Goal: Transaction & Acquisition: Obtain resource

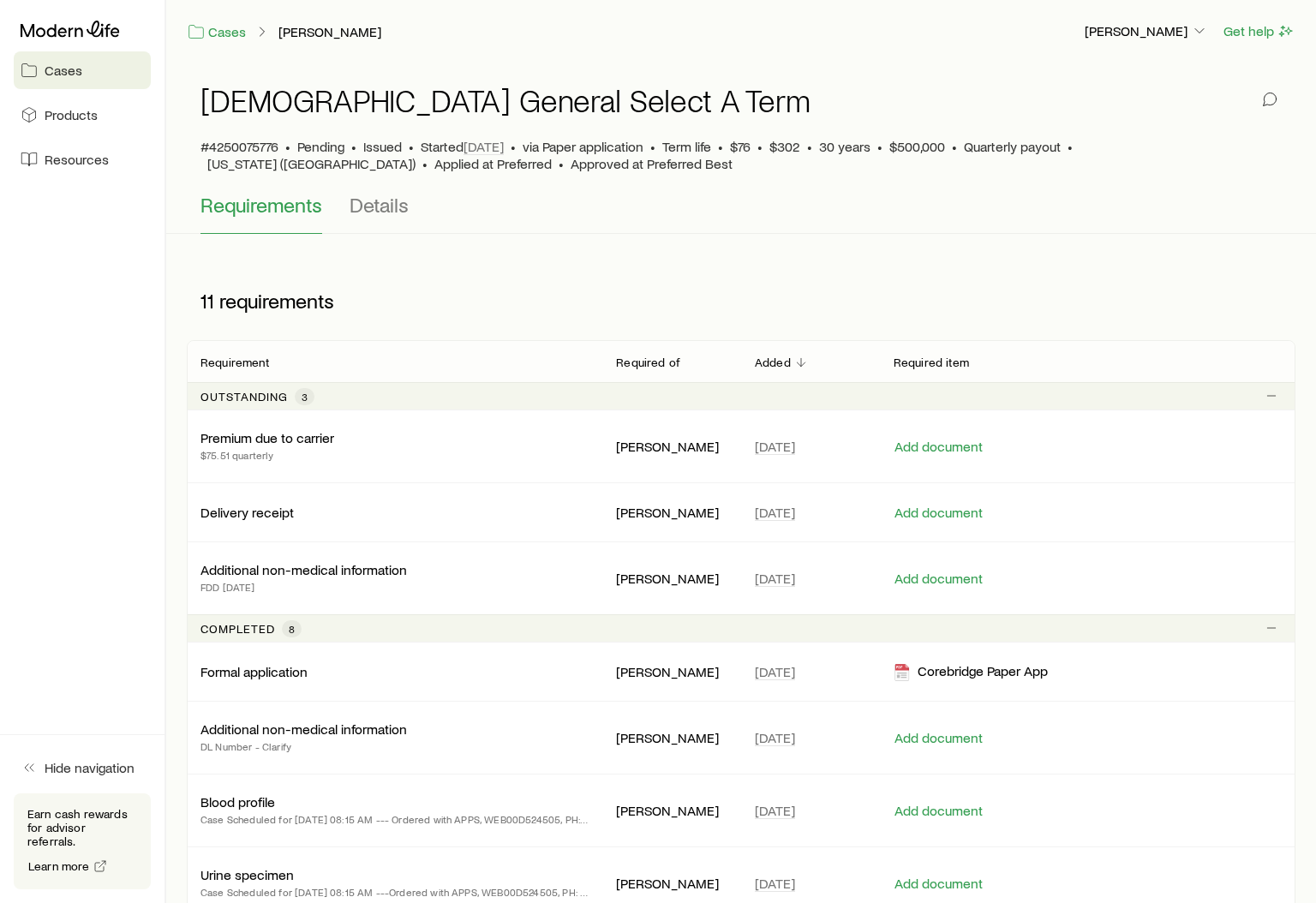
click at [69, 70] on span "Cases" at bounding box center [64, 70] width 38 height 17
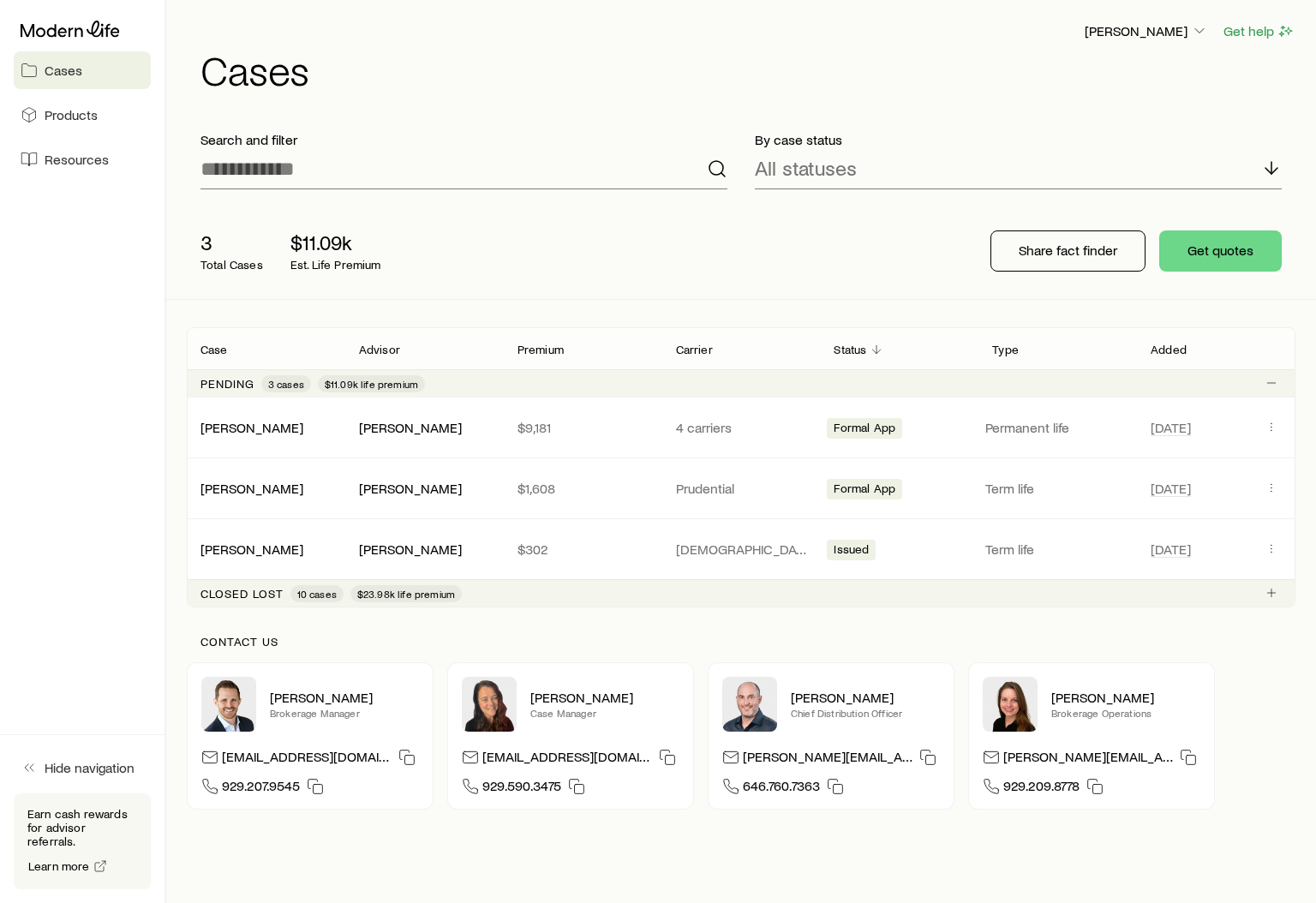
click at [306, 594] on span "10 cases" at bounding box center [316, 594] width 39 height 14
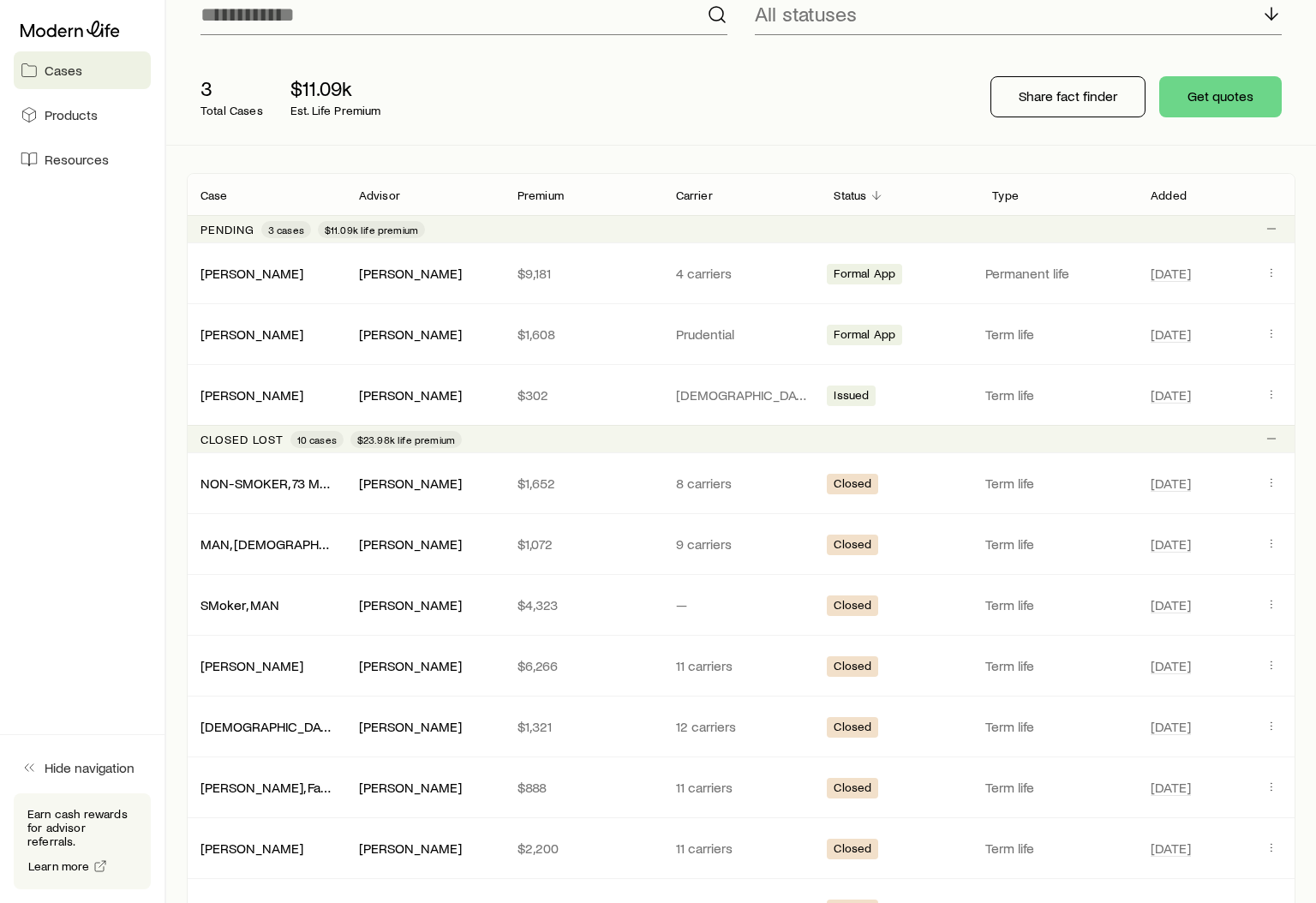
scroll to position [176, 0]
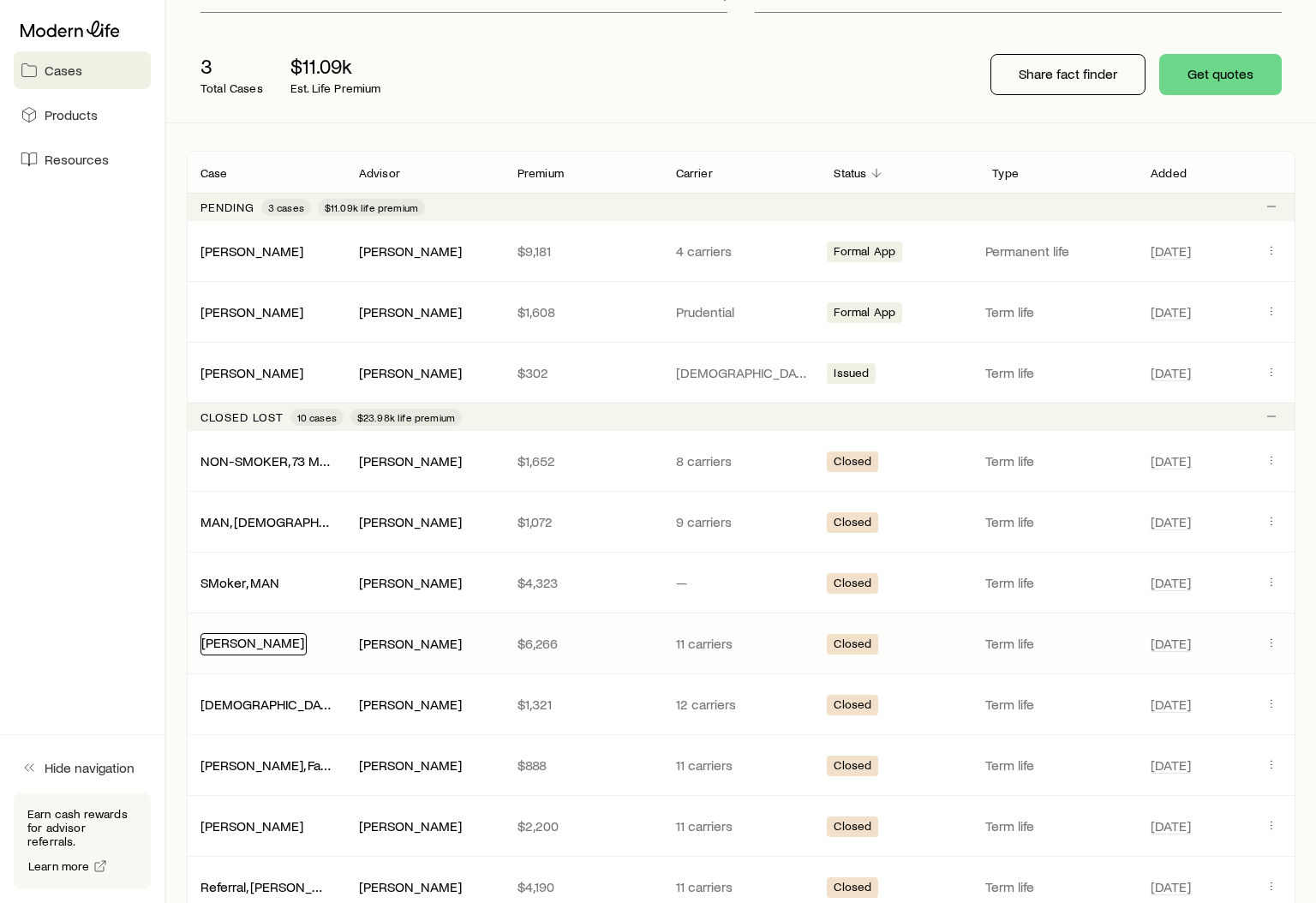
click at [283, 641] on link "[PERSON_NAME]" at bounding box center [252, 642] width 103 height 16
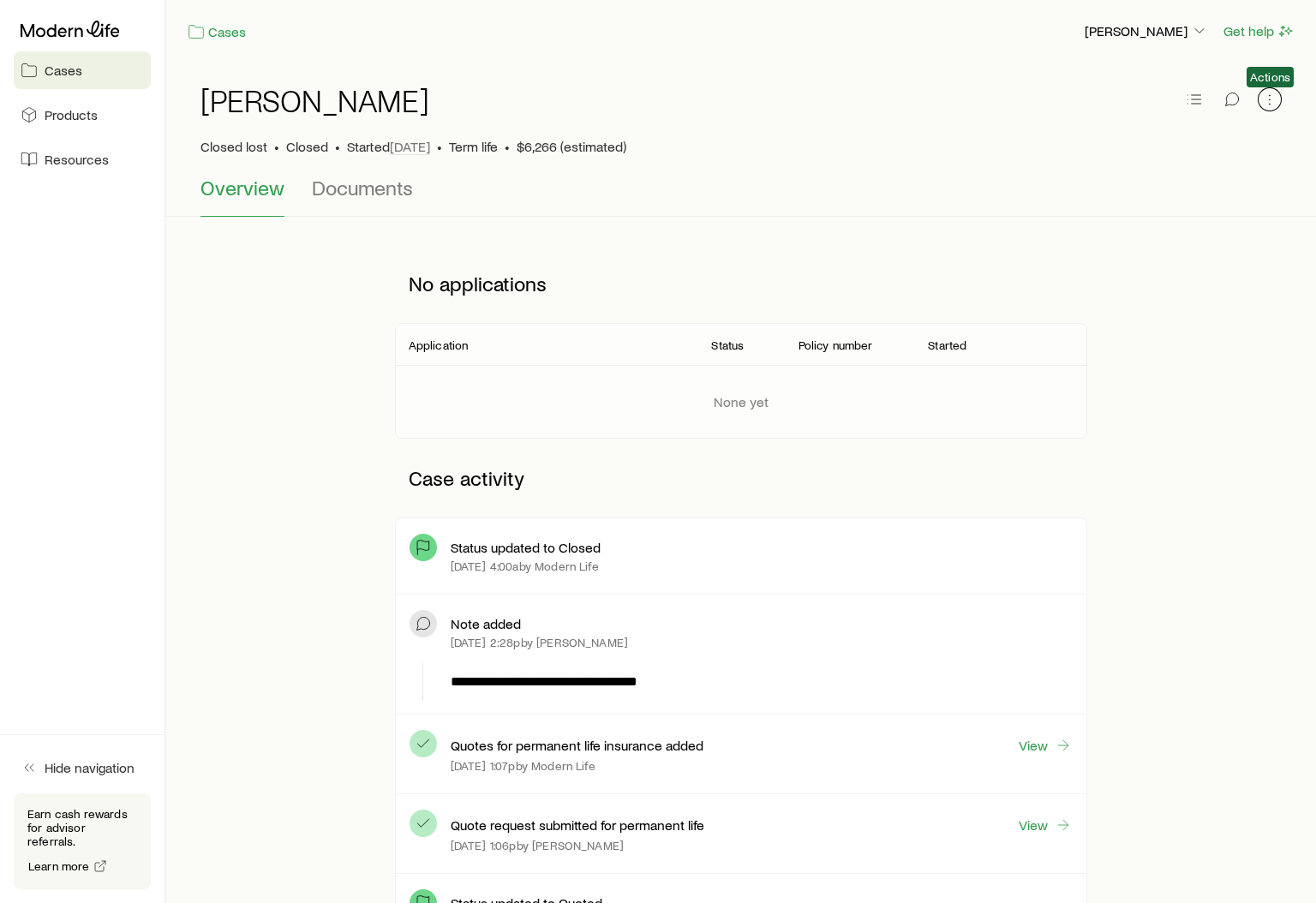
click at [1267, 99] on icon "button" at bounding box center [1269, 99] width 17 height 17
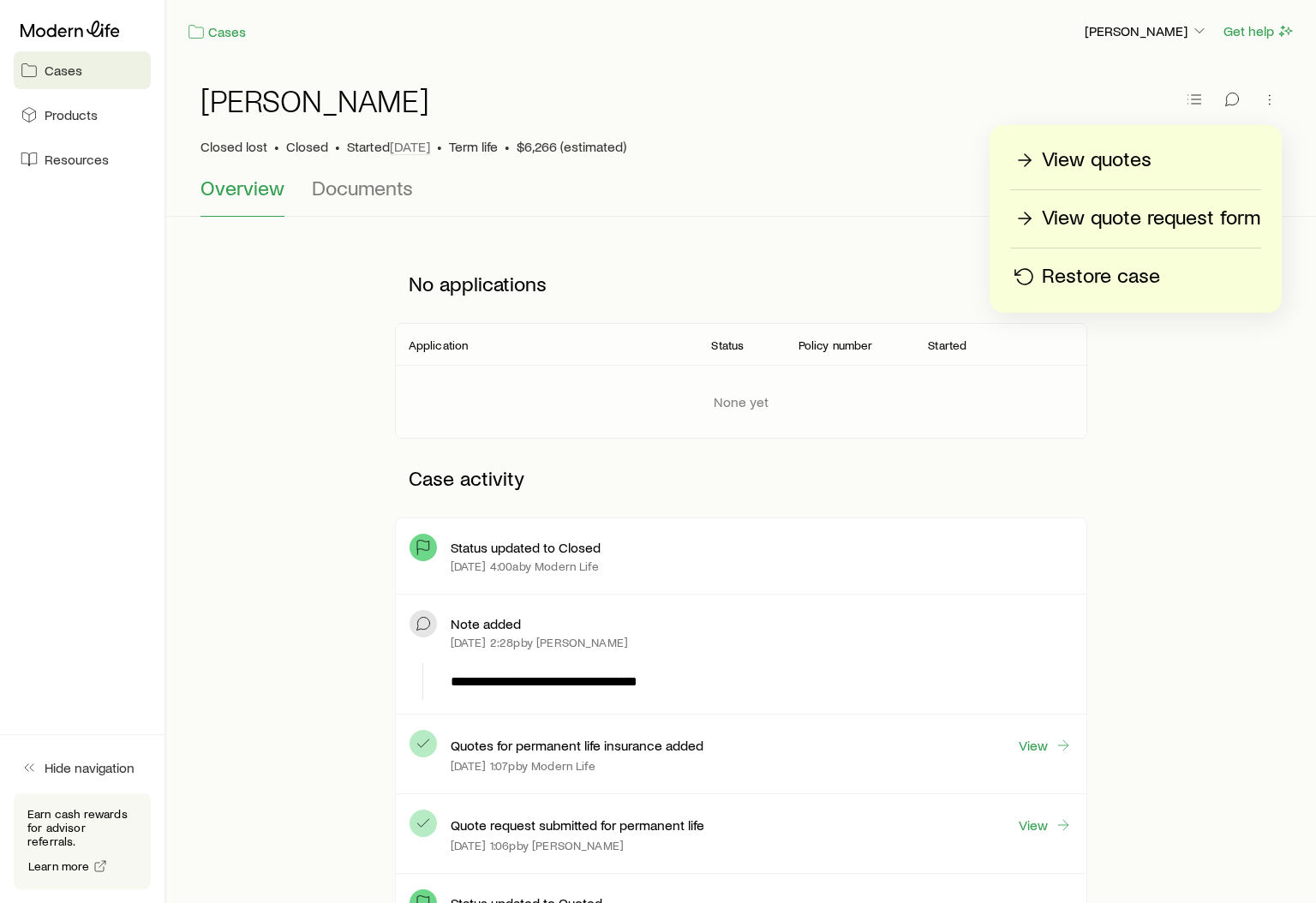
click at [1096, 279] on p "Restore case" at bounding box center [1100, 276] width 118 height 27
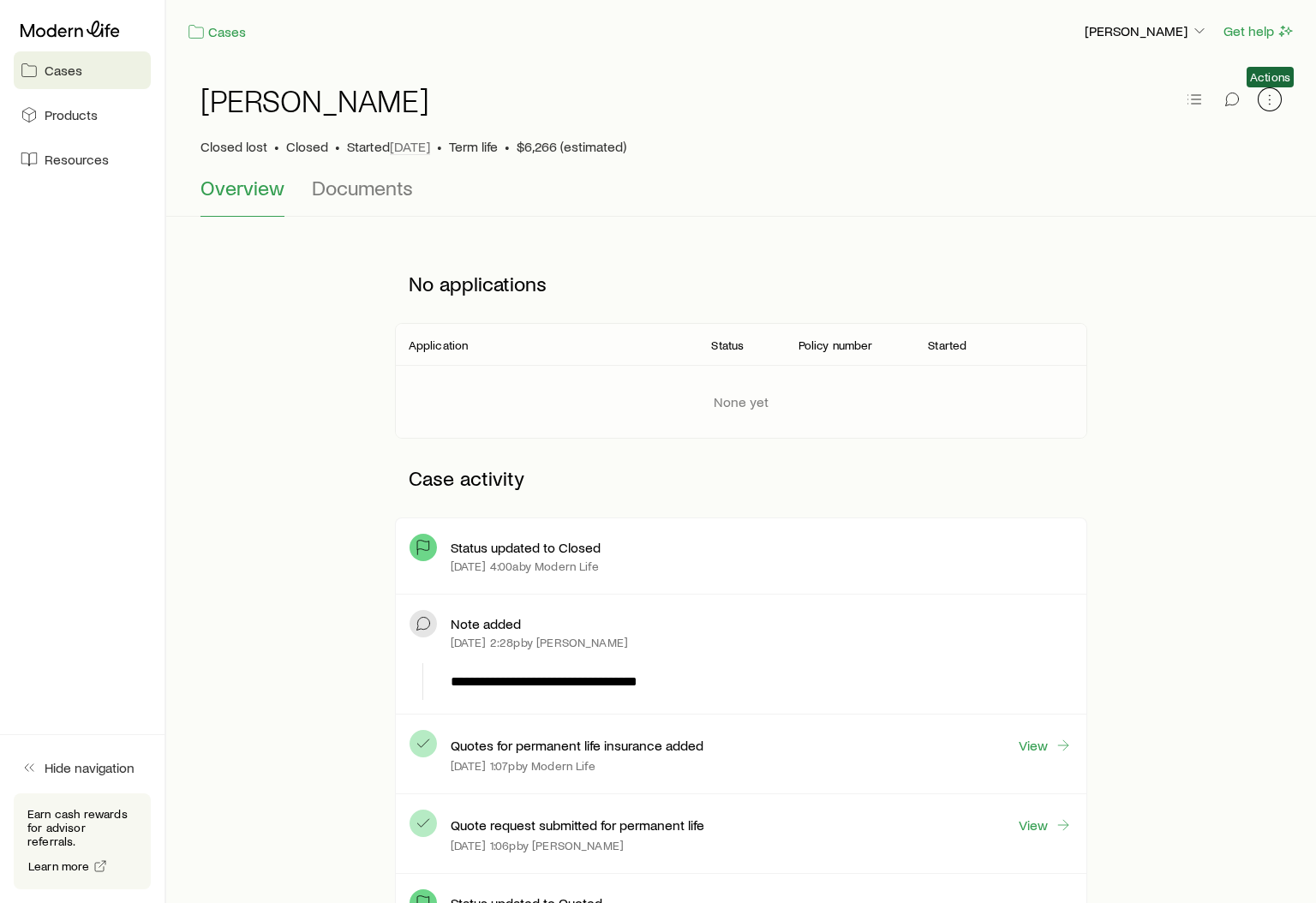
click at [1272, 91] on icon "button" at bounding box center [1269, 99] width 17 height 17
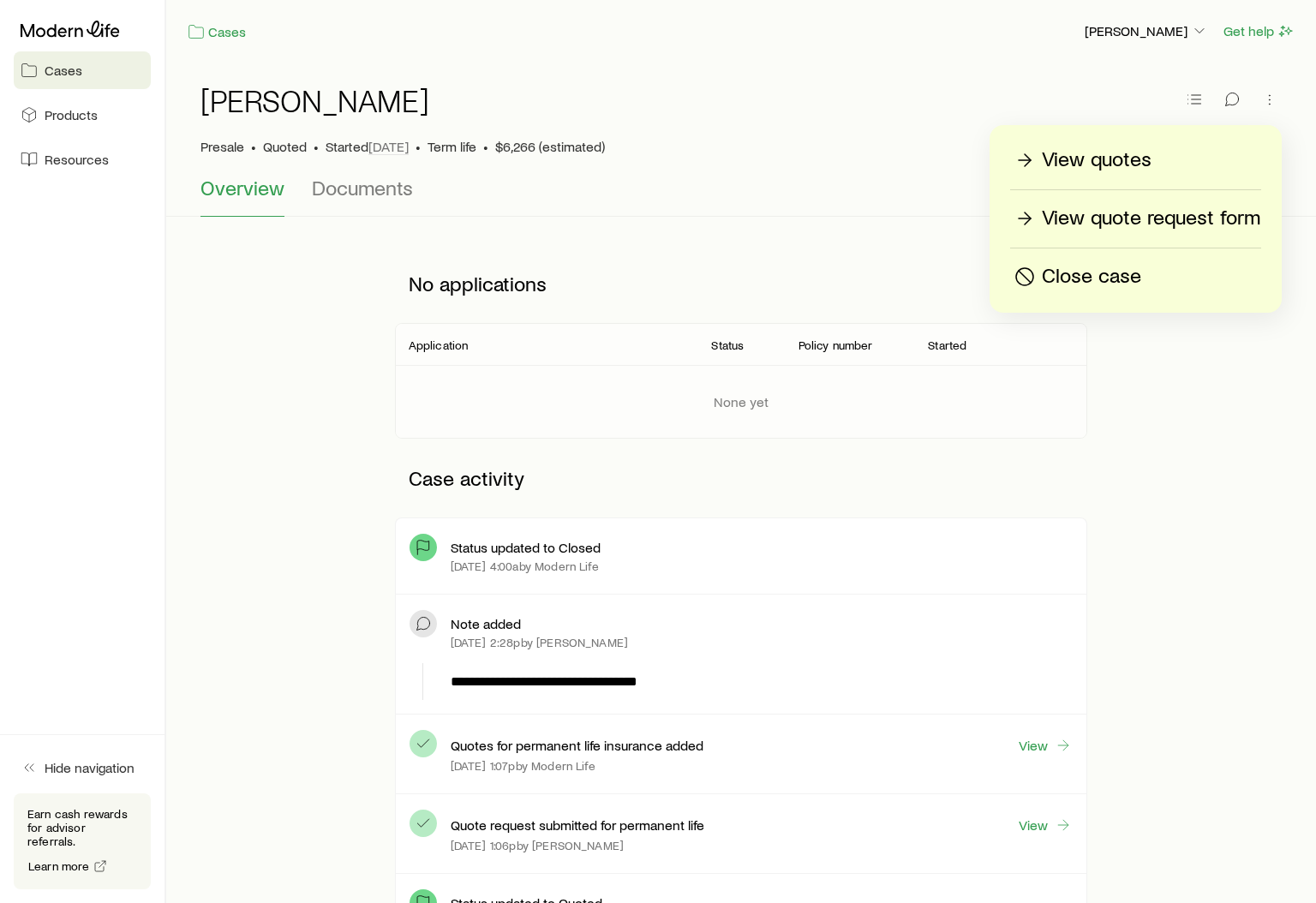
click at [1027, 272] on icon "button" at bounding box center [1024, 276] width 21 height 21
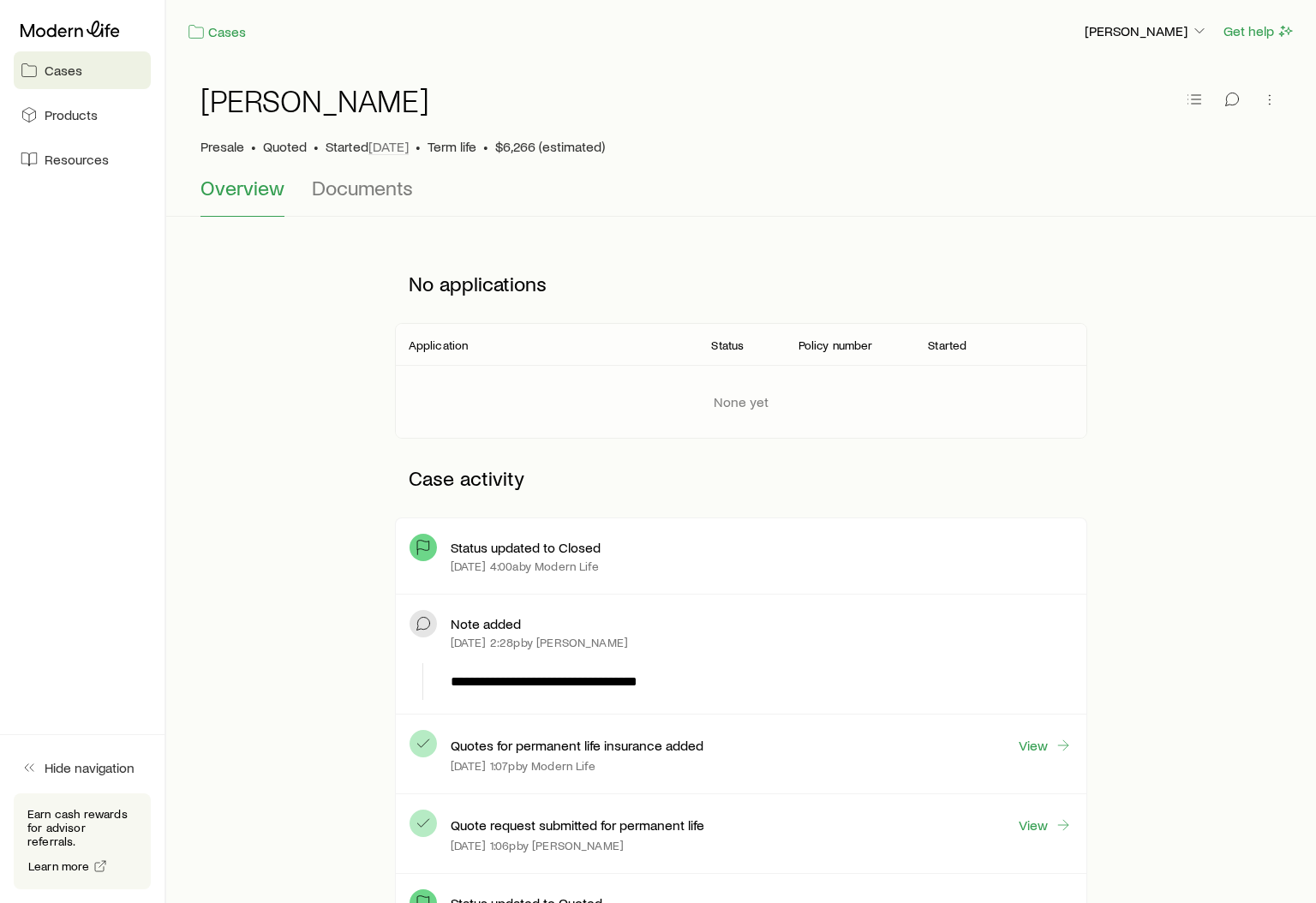
click at [1152, 284] on div "**********" at bounding box center [741, 680] width 1108 height 873
click at [224, 26] on link "Cases" at bounding box center [217, 32] width 60 height 20
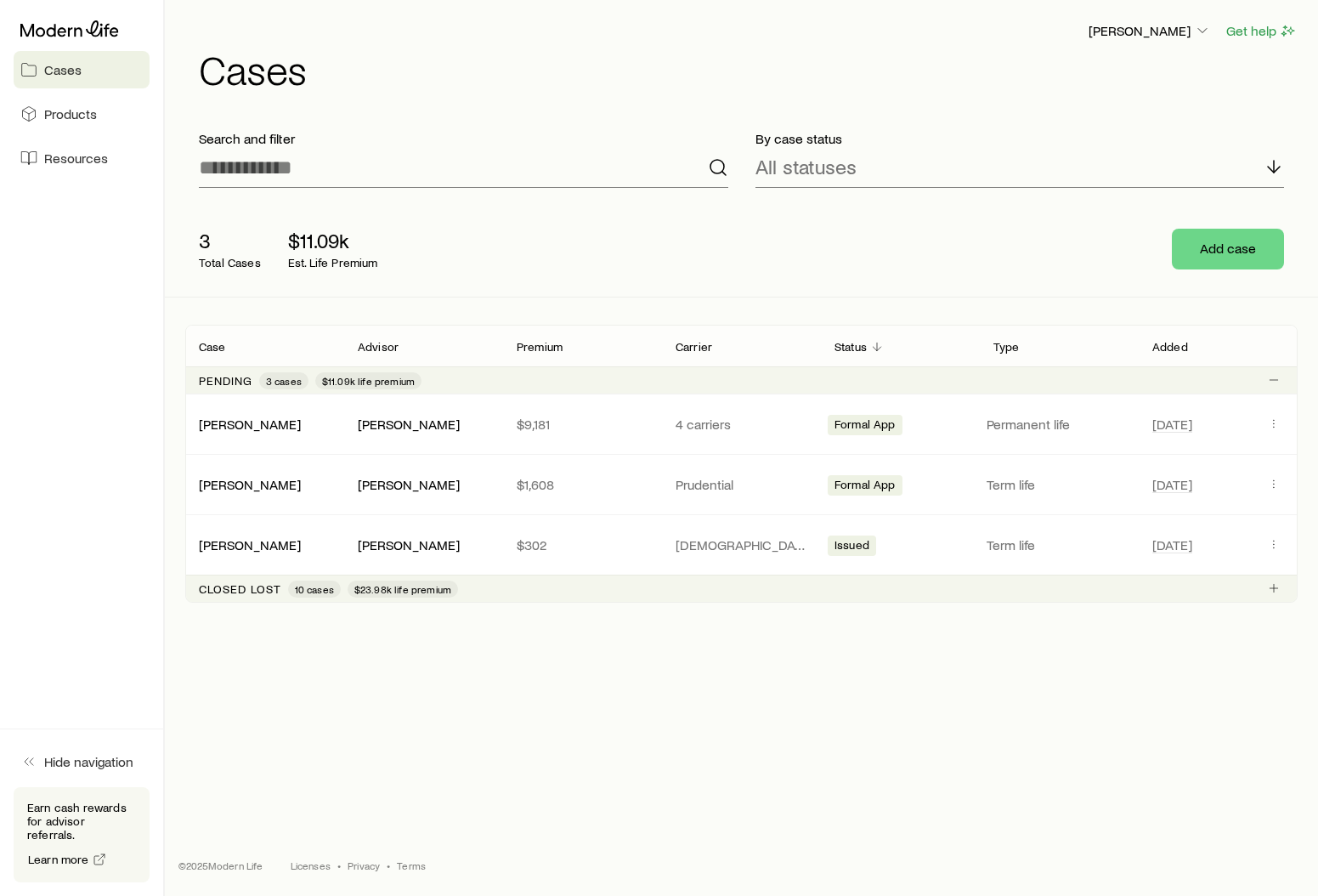
click at [264, 588] on p "Closed lost" at bounding box center [239, 589] width 82 height 14
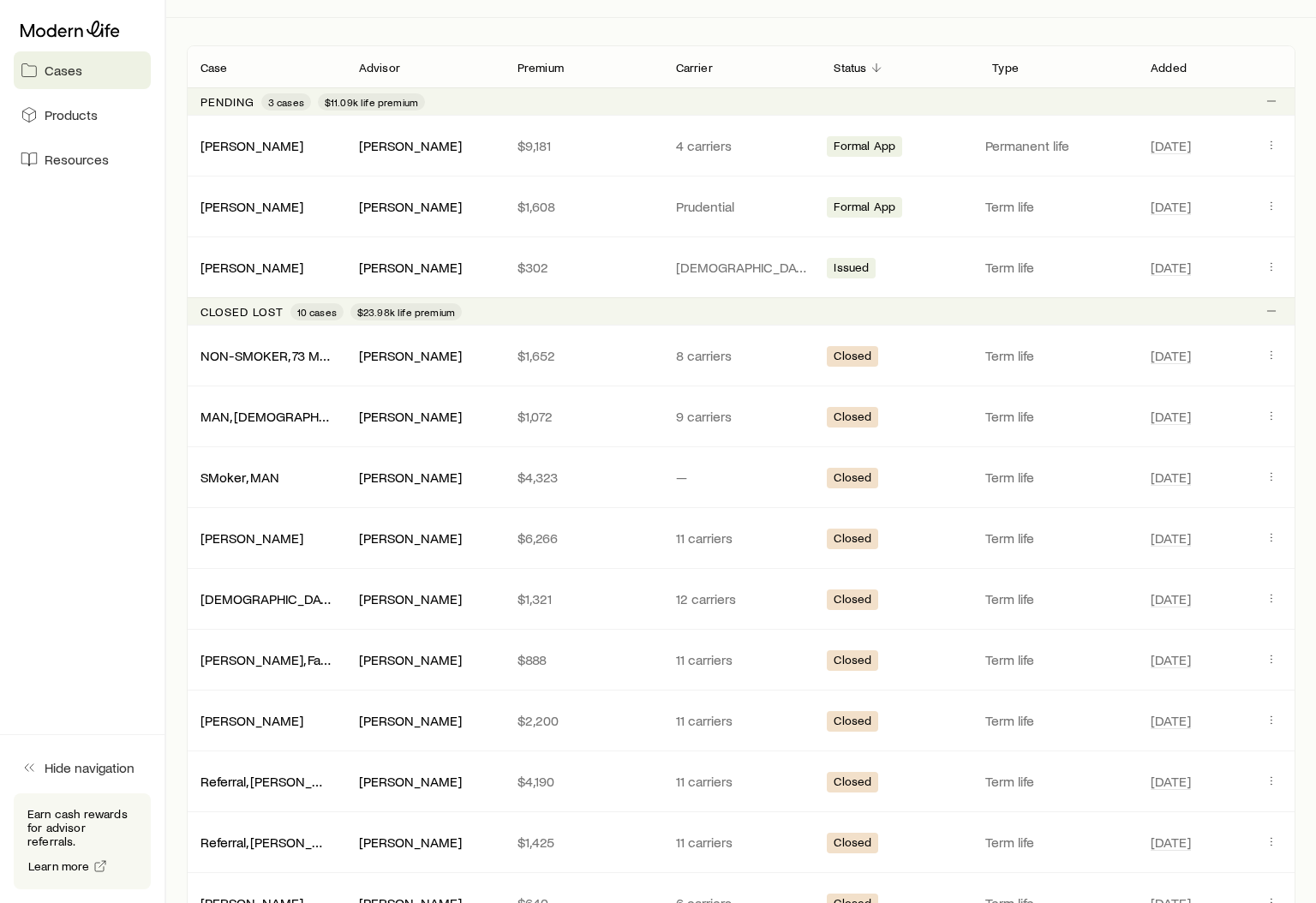
scroll to position [272, 0]
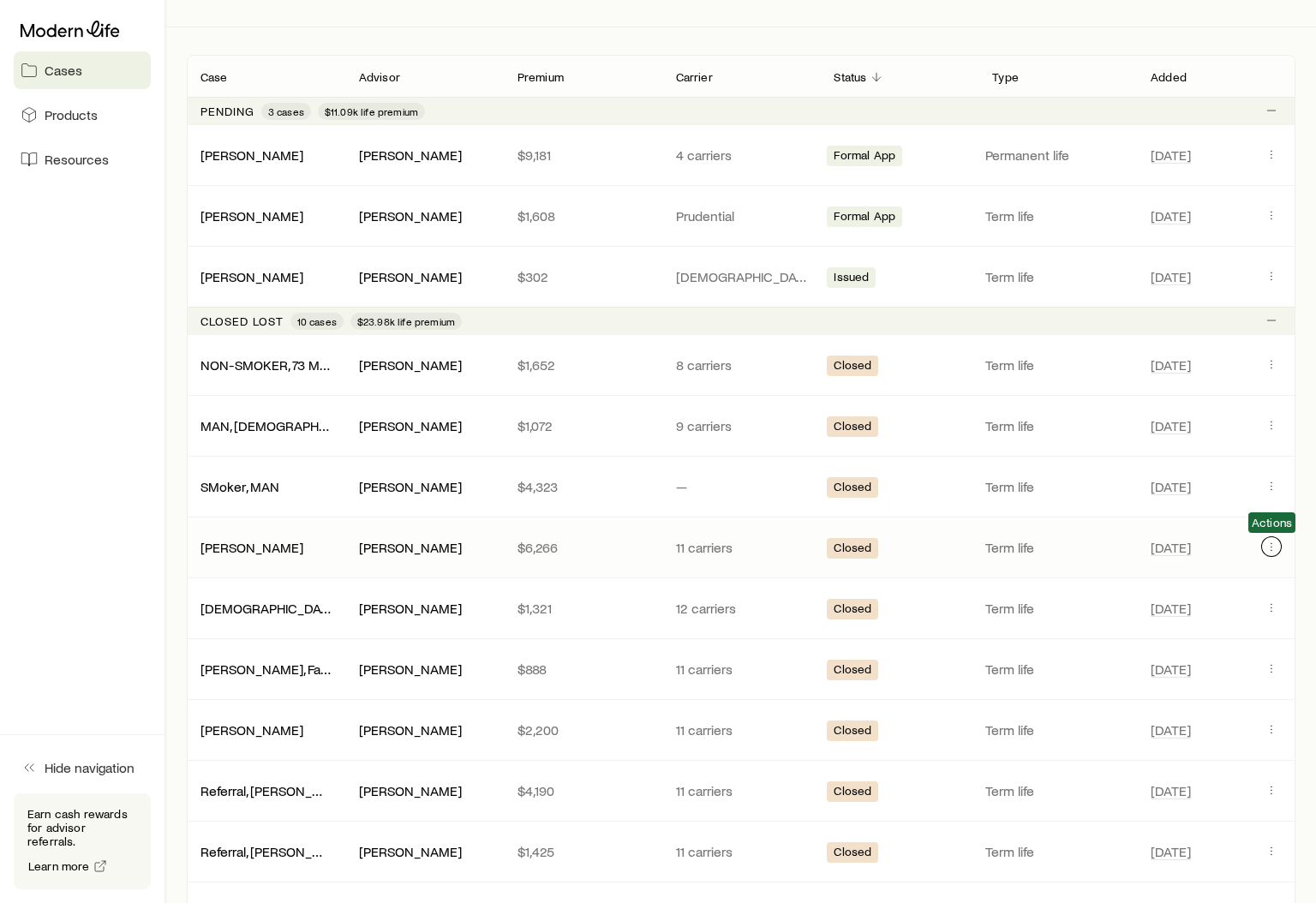
click at [1266, 546] on icon "Client cases" at bounding box center [1271, 547] width 14 height 14
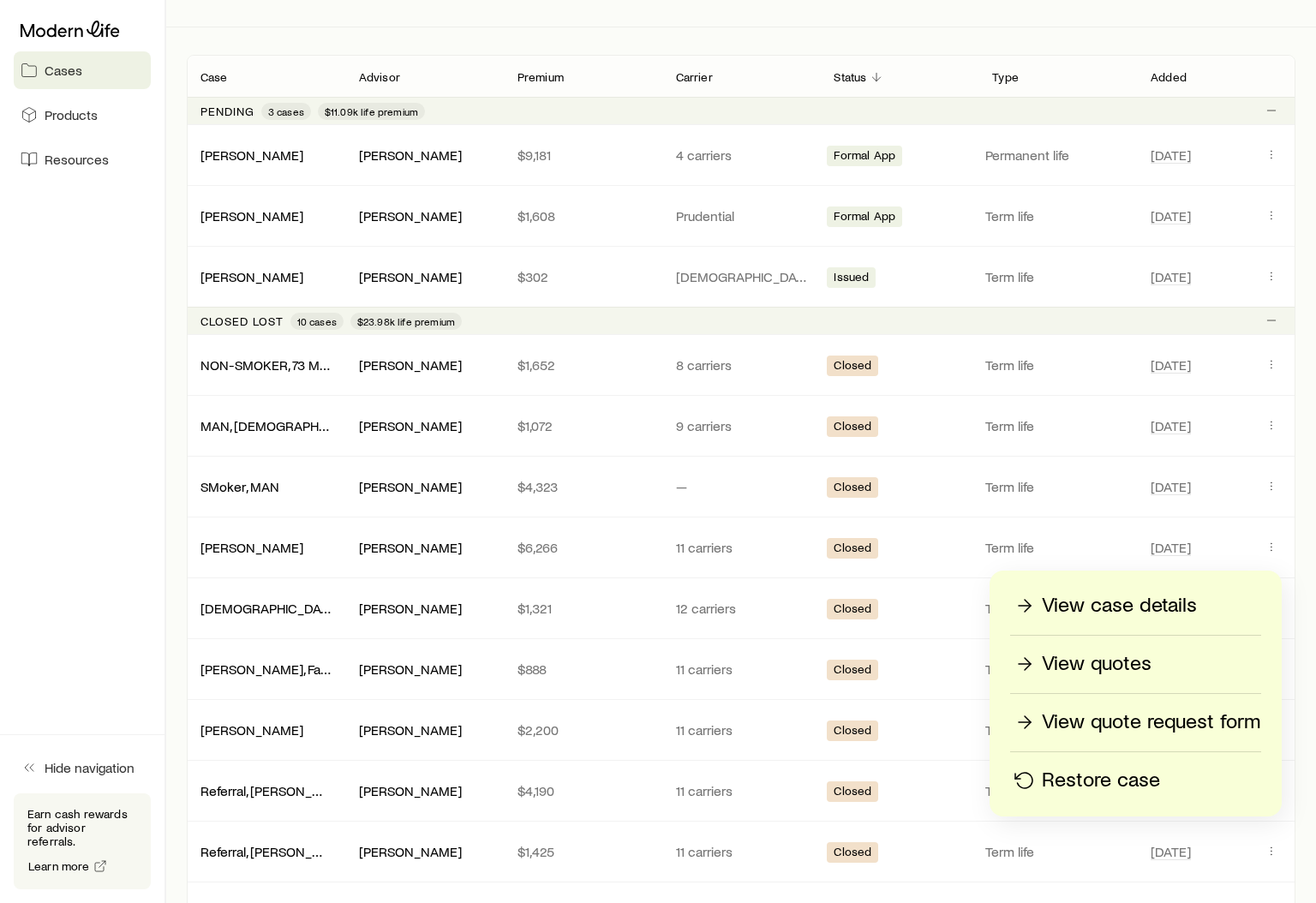
click at [1032, 778] on icon "button" at bounding box center [1024, 780] width 21 height 21
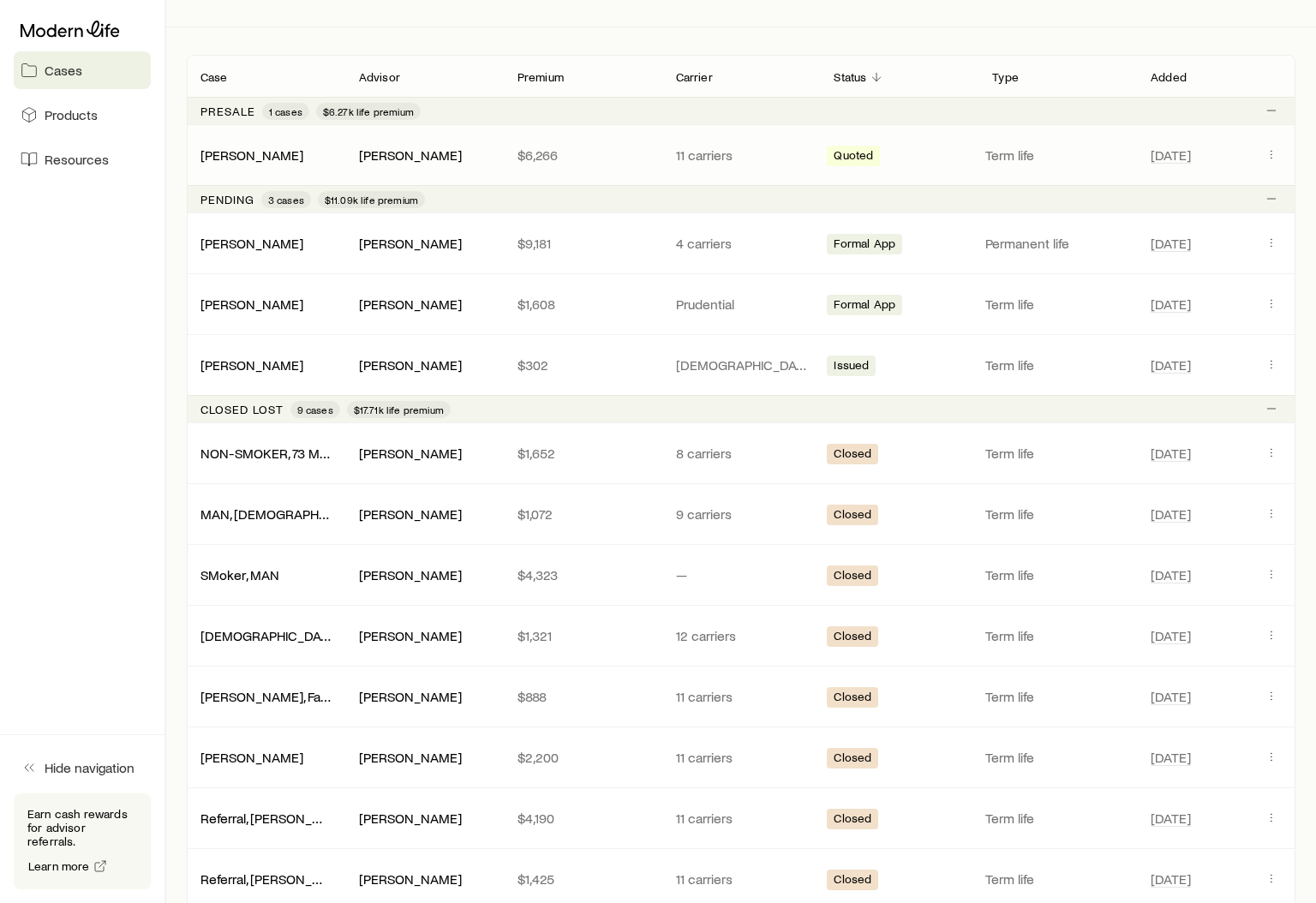
click at [313, 152] on div "[PERSON_NAME]" at bounding box center [266, 154] width 158 height 17
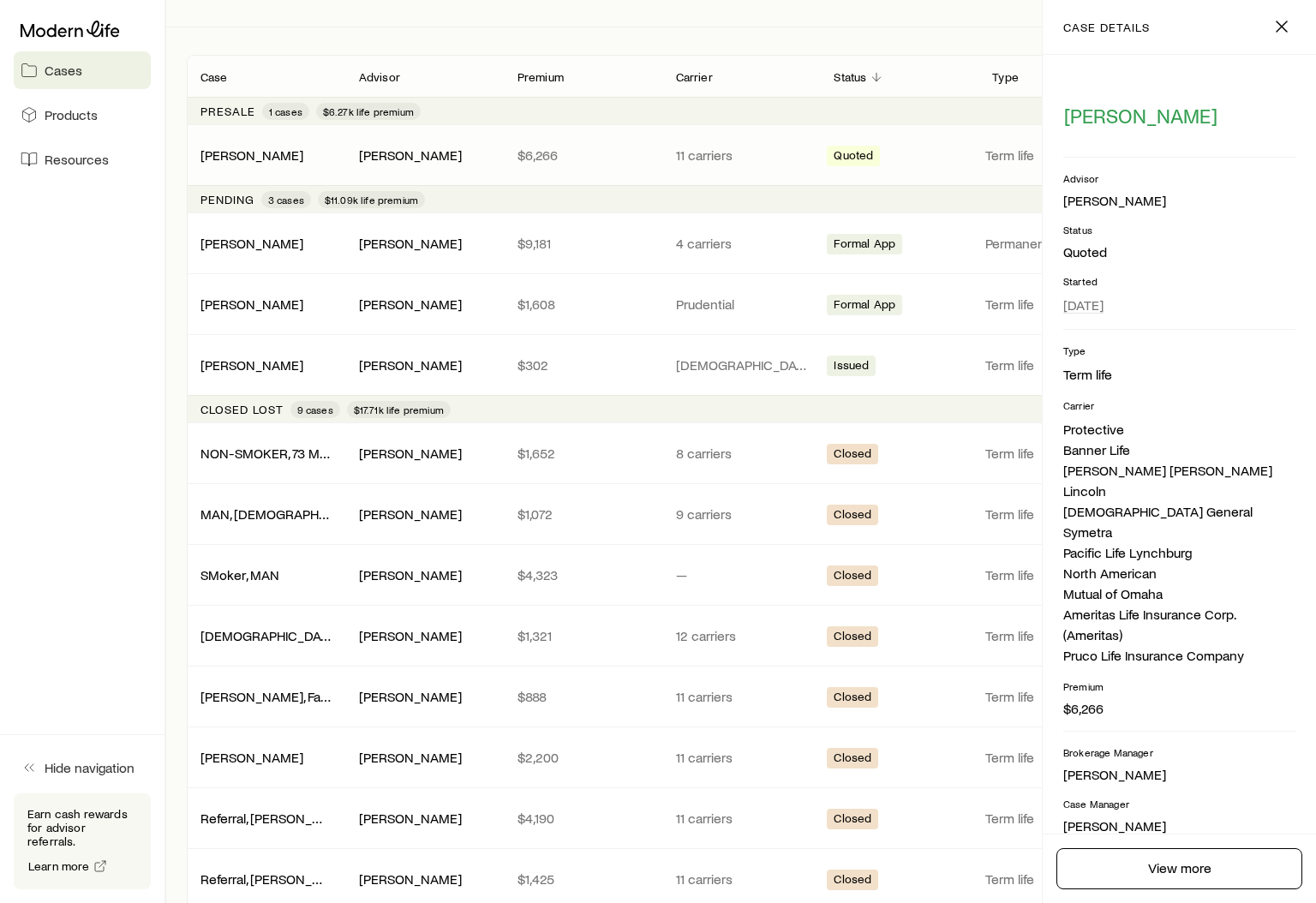
click at [270, 146] on div "[PERSON_NAME] [PERSON_NAME] $6,266 11 carriers Quoted Term life [DATE]" at bounding box center [741, 155] width 1108 height 60
click at [270, 149] on link "[PERSON_NAME]" at bounding box center [252, 154] width 103 height 16
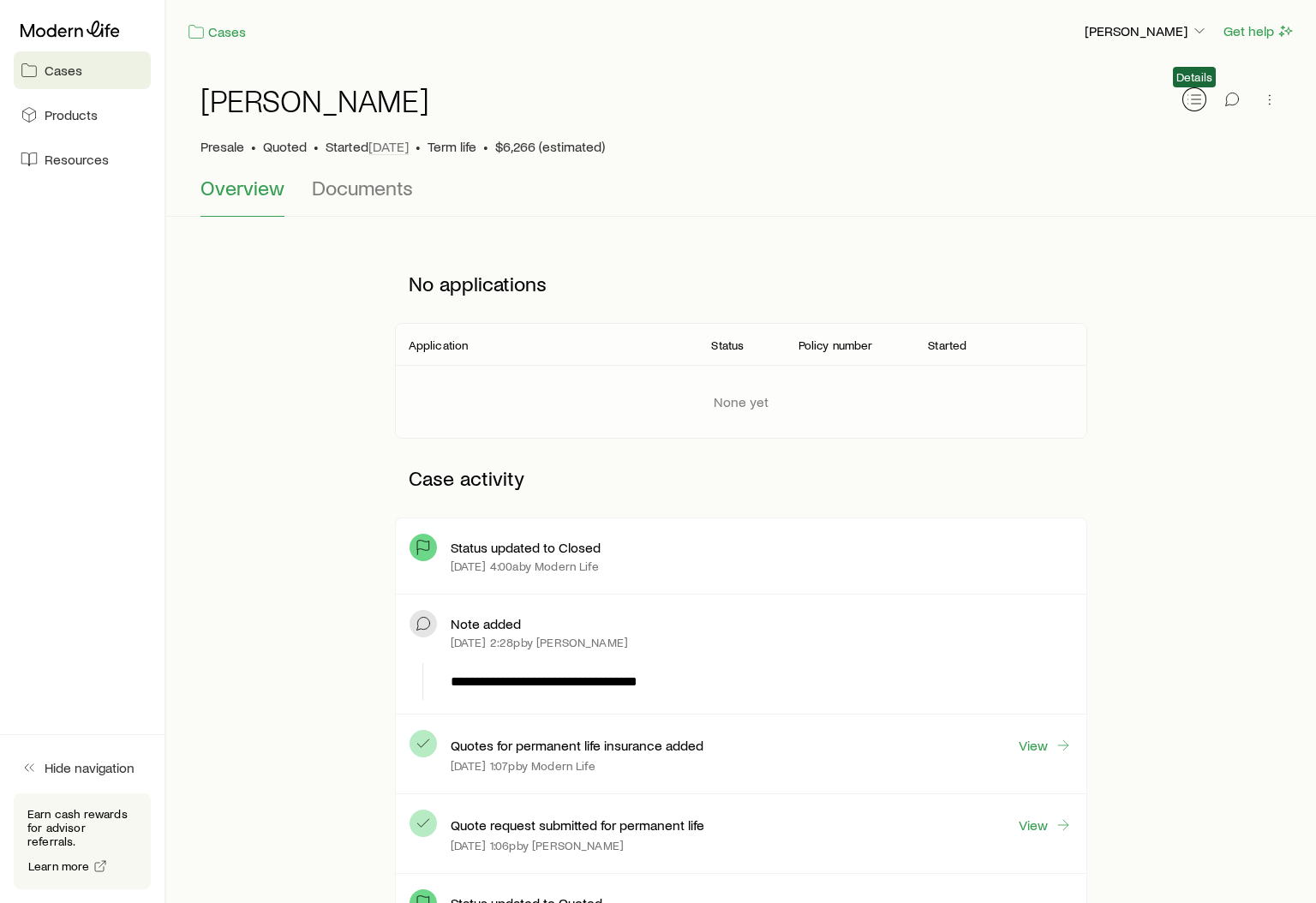
click at [1199, 105] on icon "button" at bounding box center [1193, 99] width 17 height 17
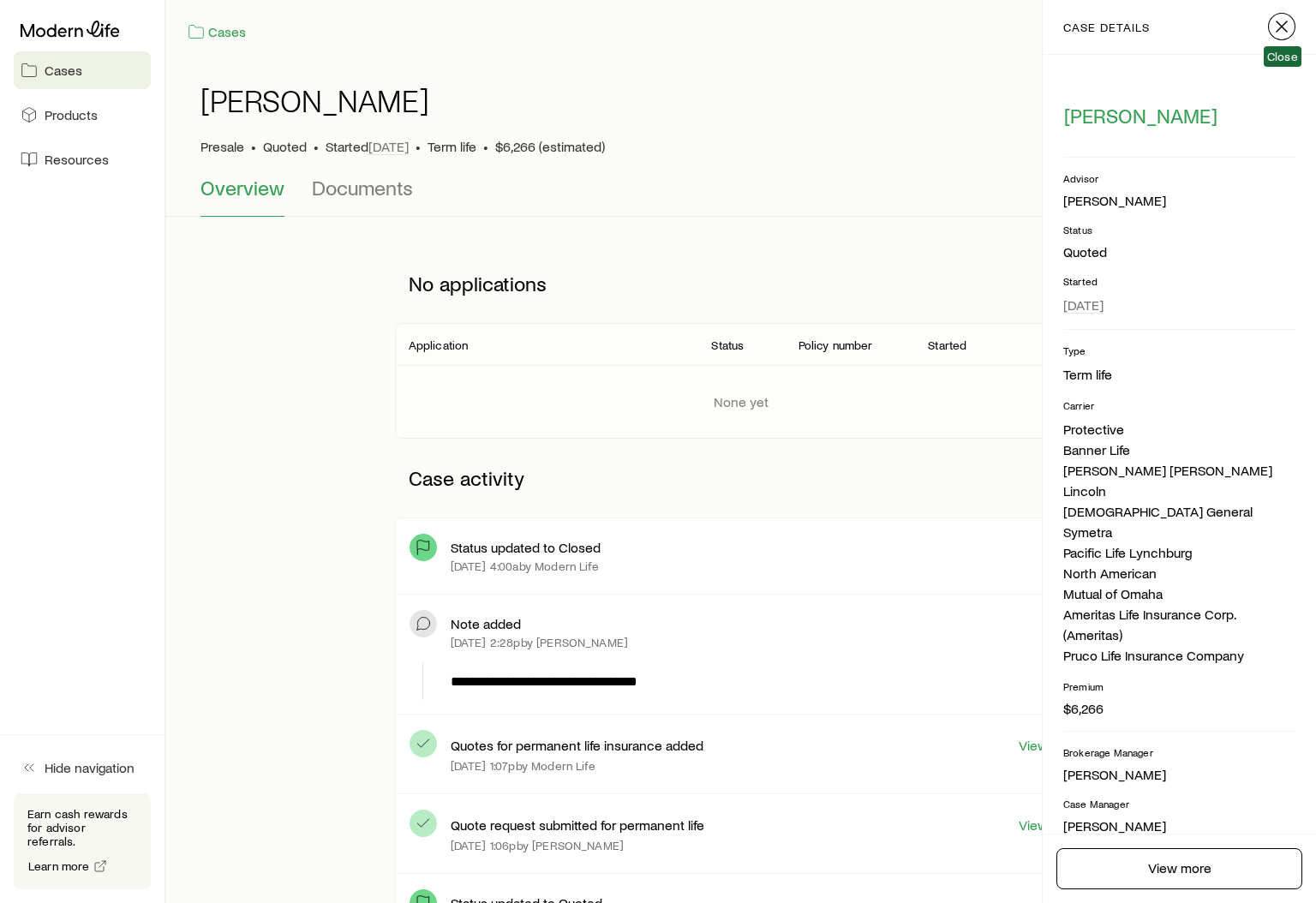
click at [1274, 32] on icon "button" at bounding box center [1281, 26] width 21 height 21
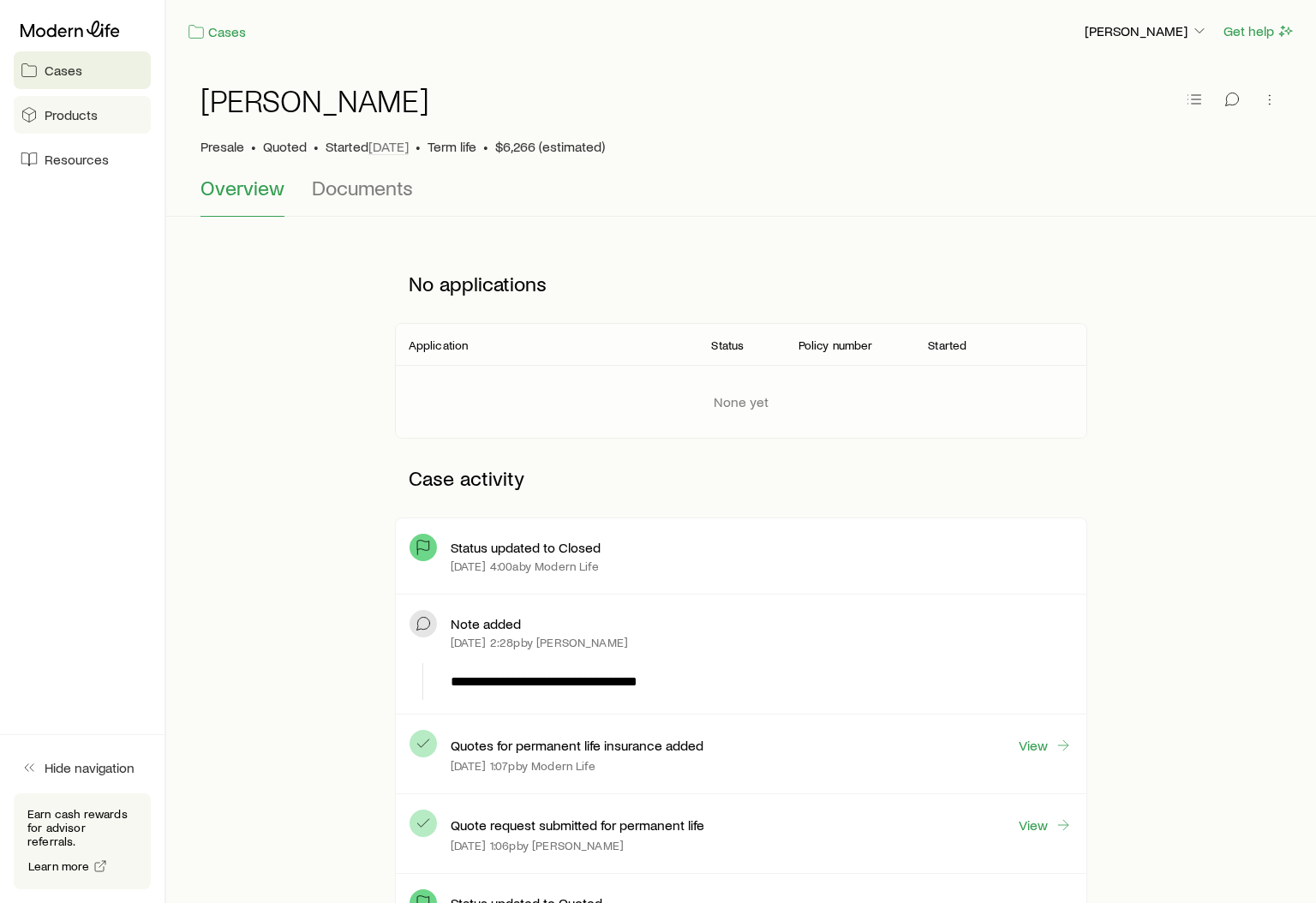
click at [60, 124] on link "Products" at bounding box center [82, 115] width 137 height 38
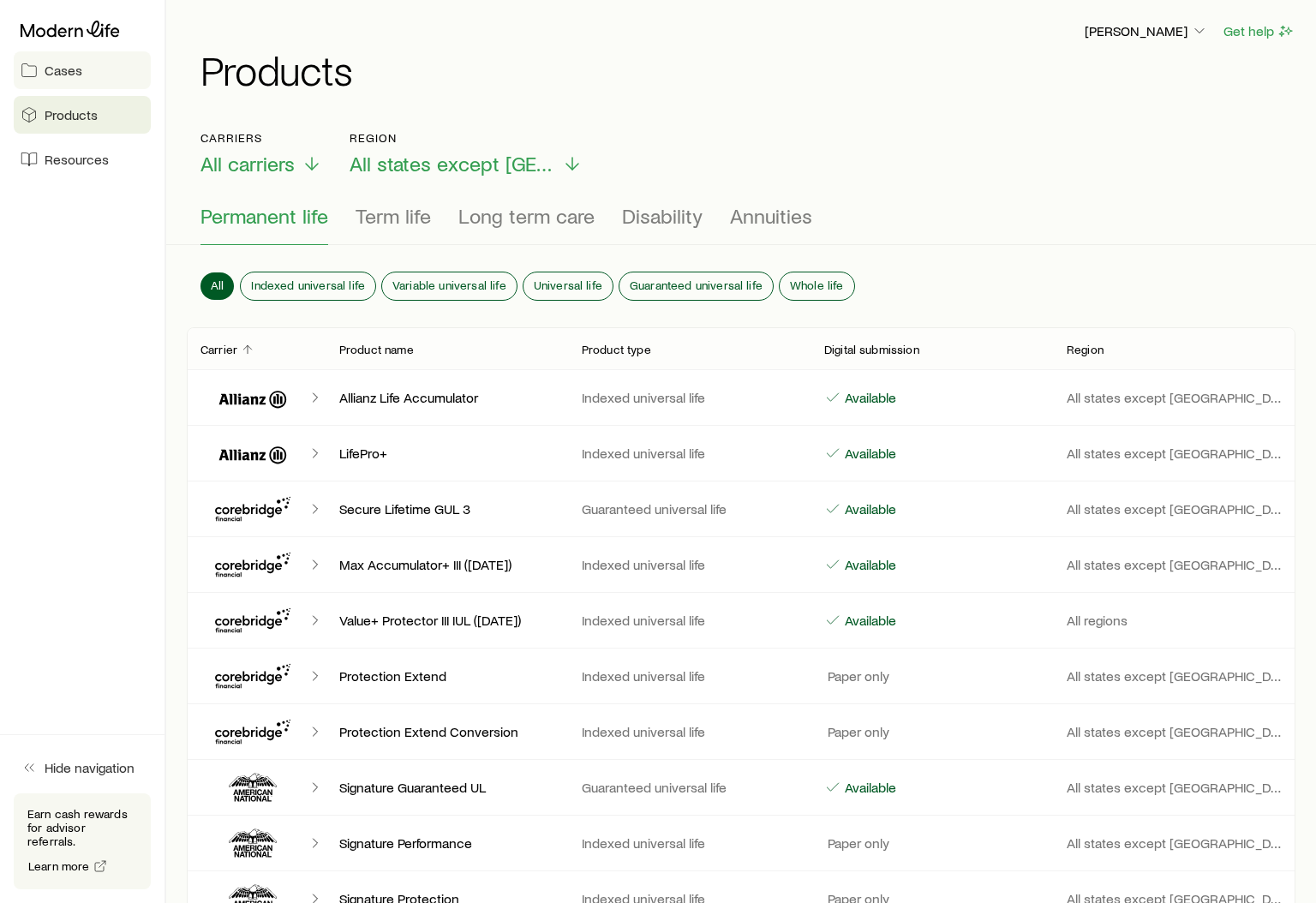
click at [65, 74] on span "Cases" at bounding box center [64, 70] width 38 height 17
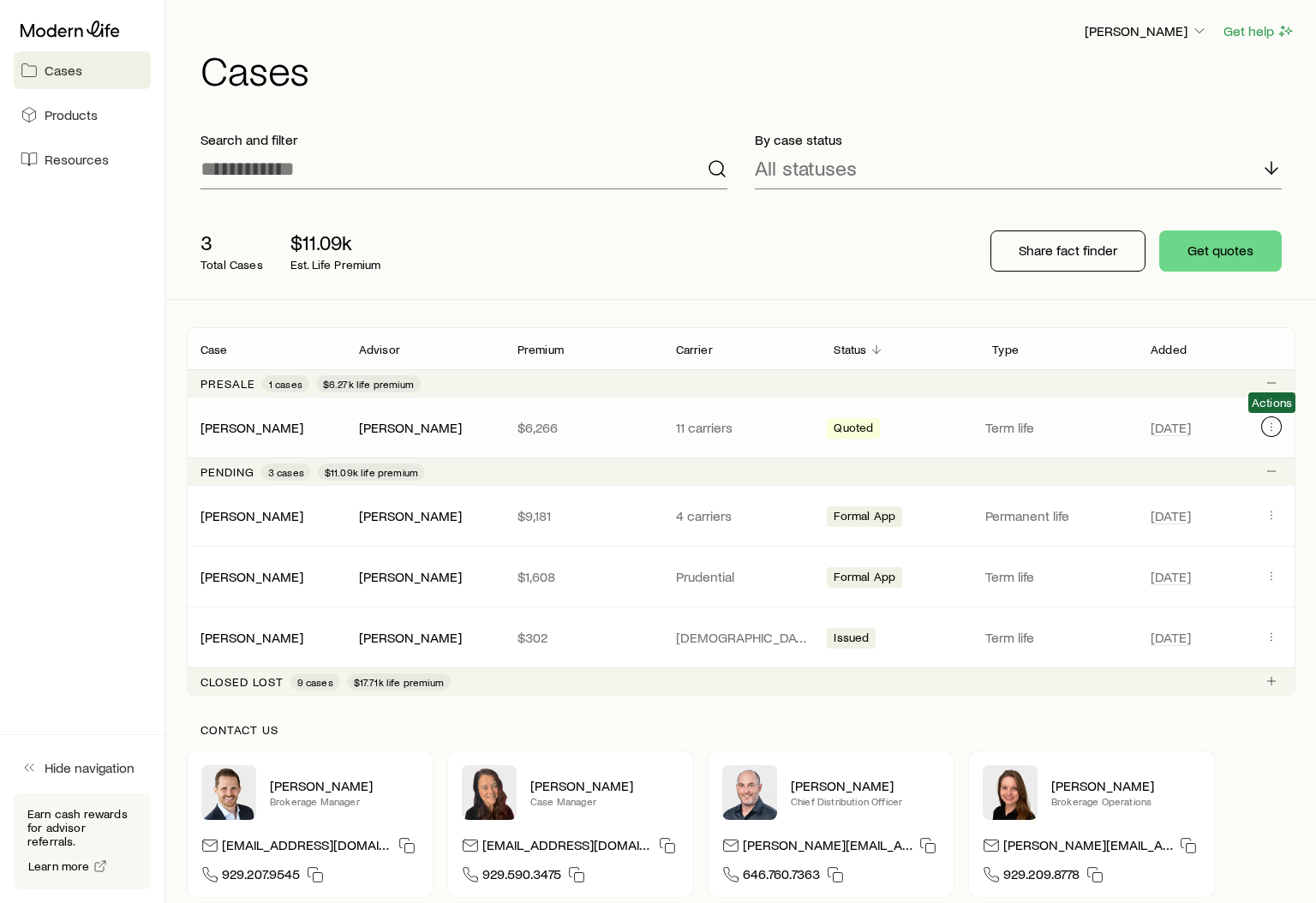
click at [1261, 423] on button "Client cases" at bounding box center [1271, 426] width 21 height 21
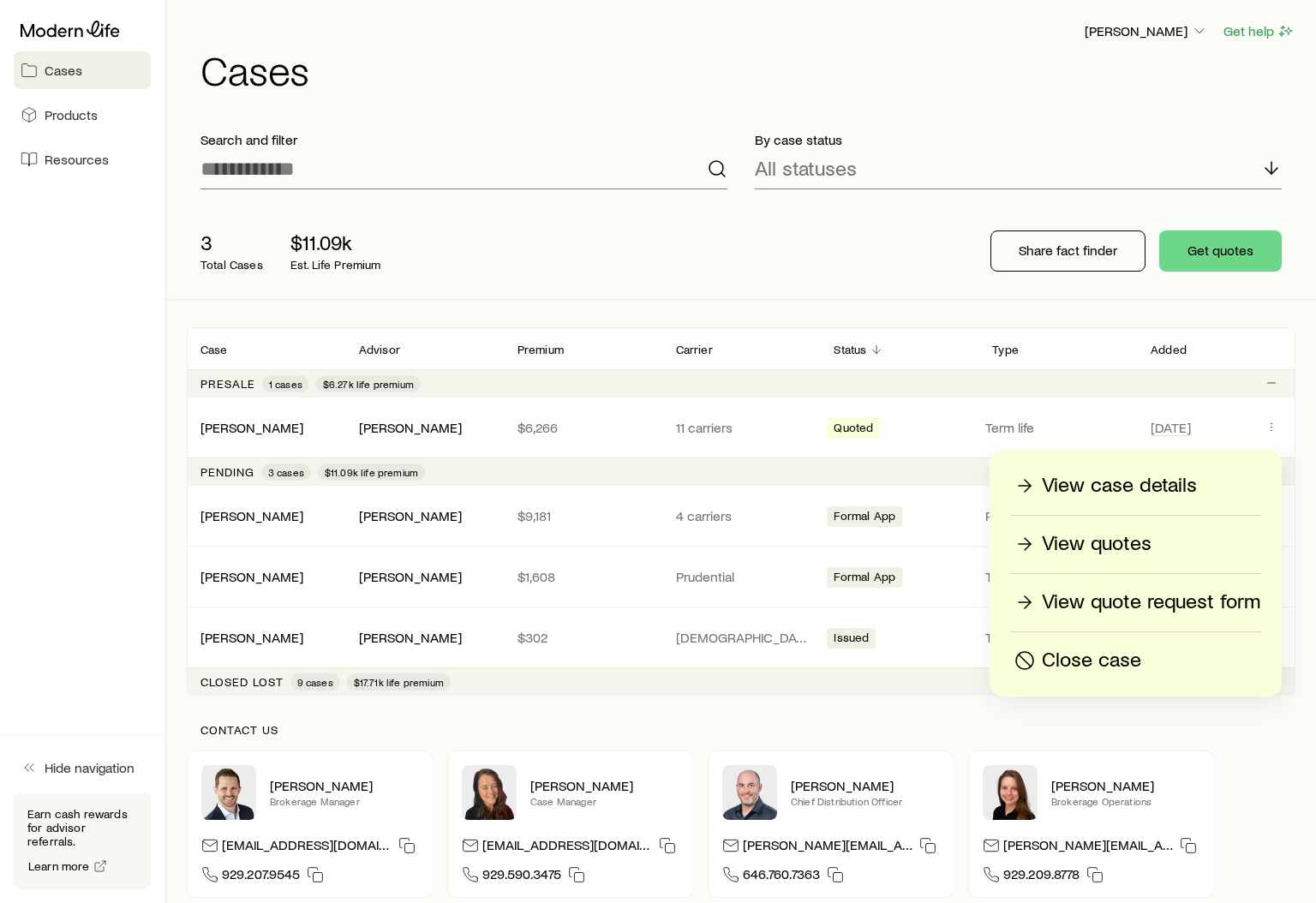
click at [1097, 544] on p "View quotes" at bounding box center [1096, 543] width 110 height 27
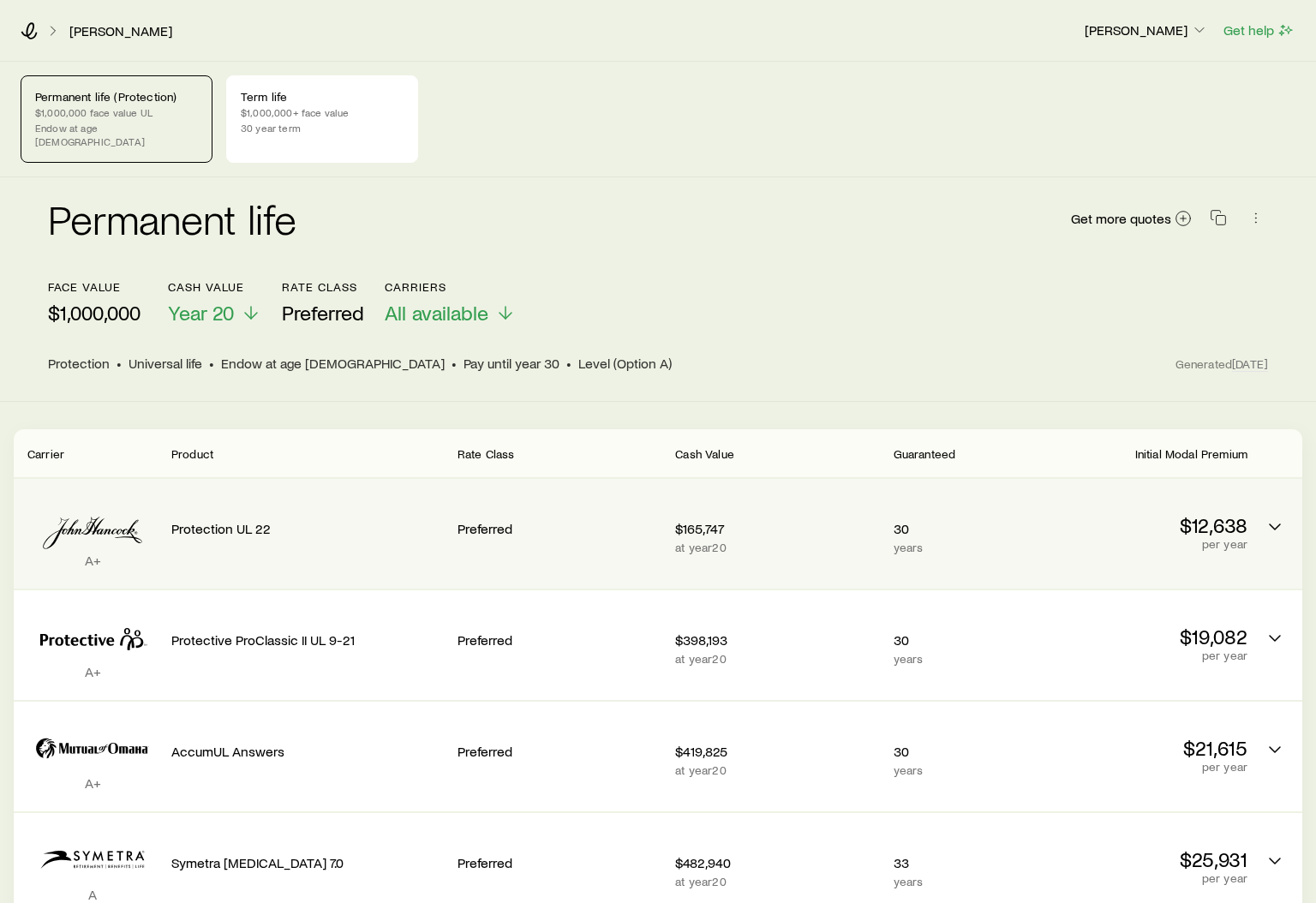
click at [1260, 510] on div "A+ Protection UL 22 Preferred $165,747 at year 20 30 years $12,638 per year" at bounding box center [658, 534] width 1288 height 110
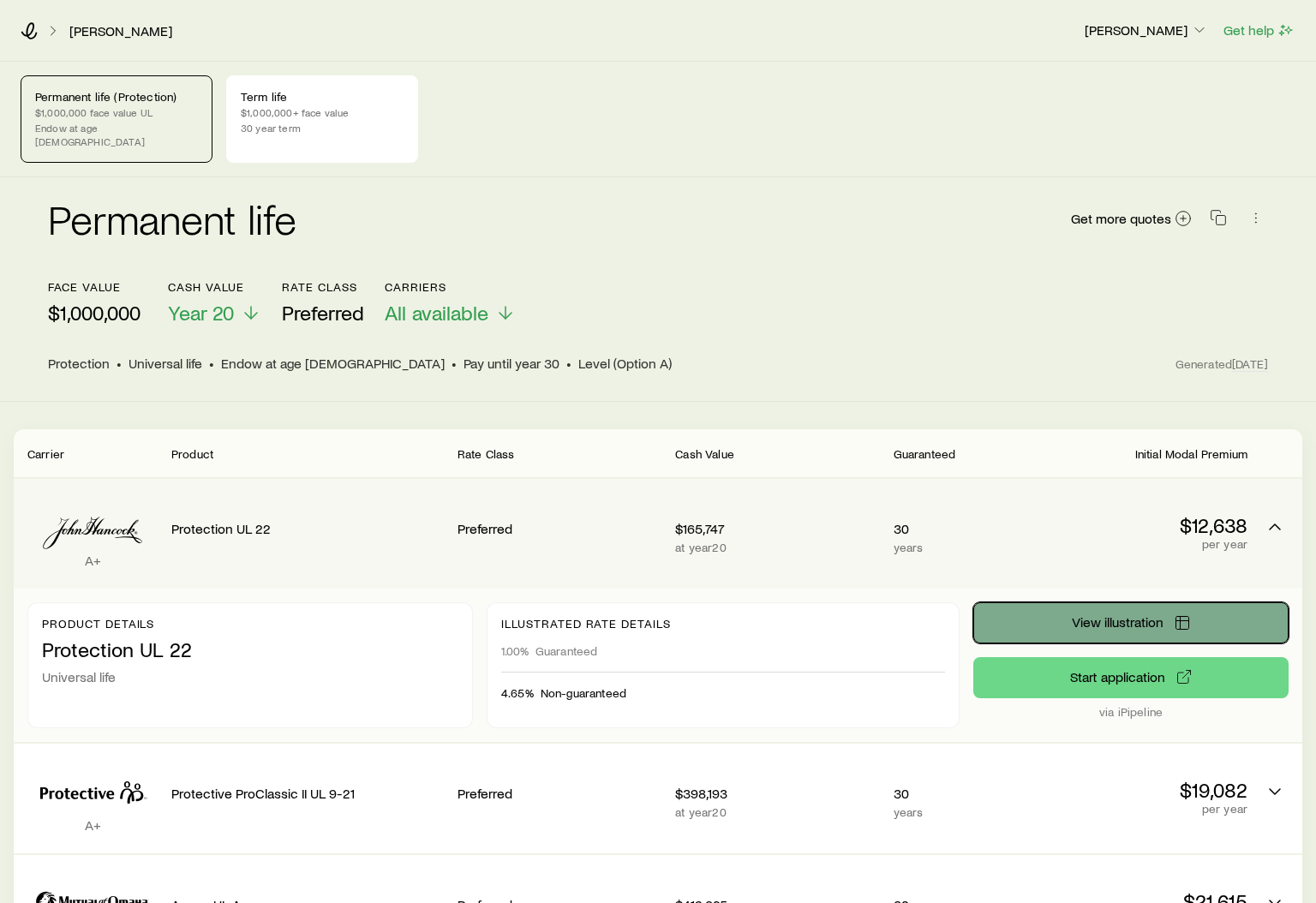
click at [1106, 615] on span "View illustration" at bounding box center [1117, 622] width 92 height 14
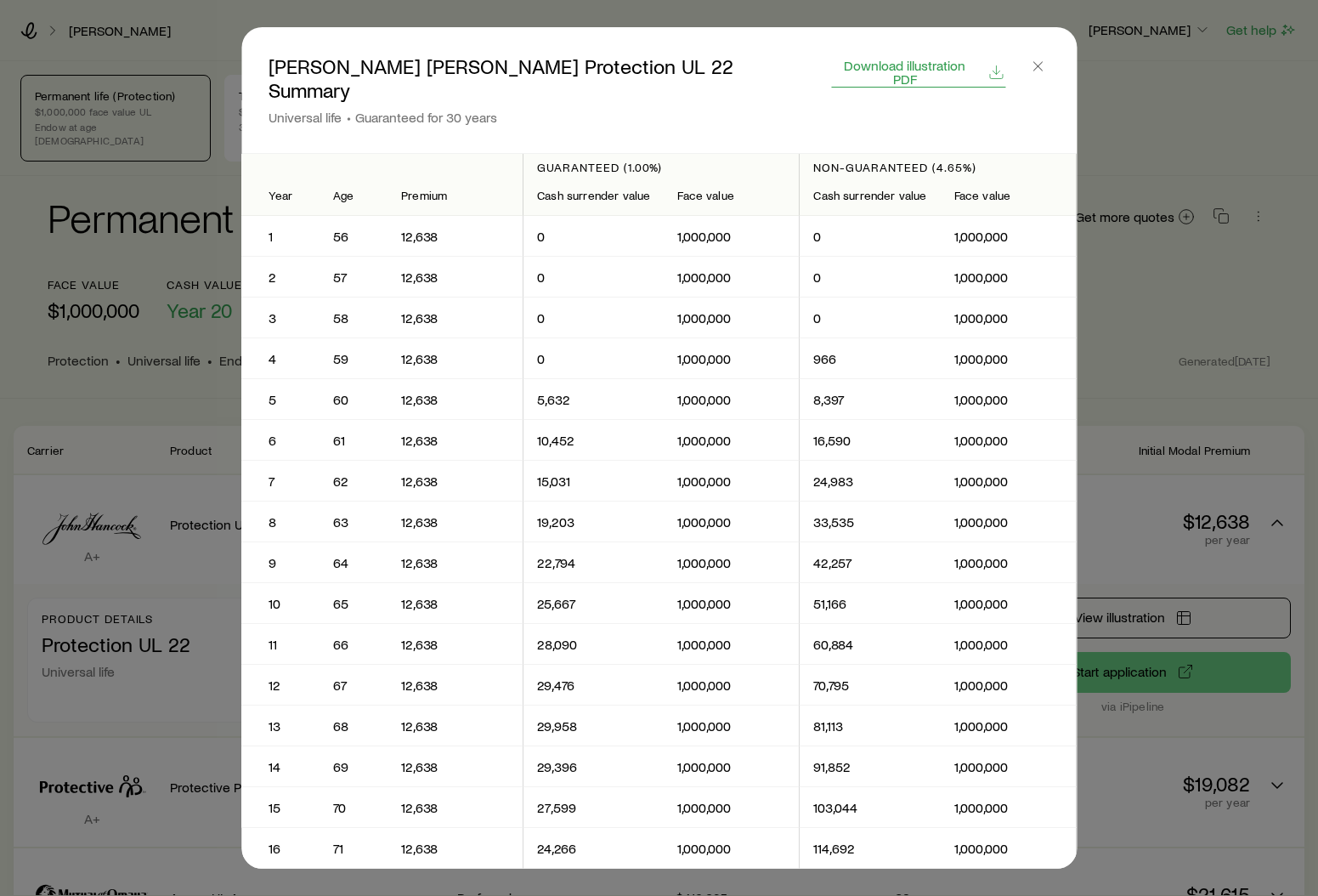
click at [899, 63] on span "Download illustration PDF" at bounding box center [905, 71] width 145 height 27
click at [1040, 58] on icon "button" at bounding box center [1037, 65] width 17 height 17
